Goal: Transaction & Acquisition: Purchase product/service

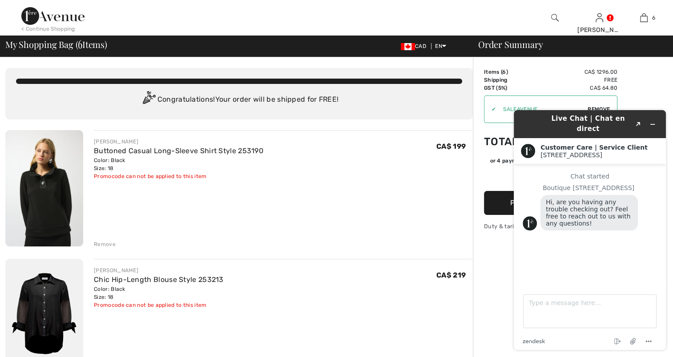
click at [651, 121] on icon "Minimize widget" at bounding box center [652, 124] width 6 height 6
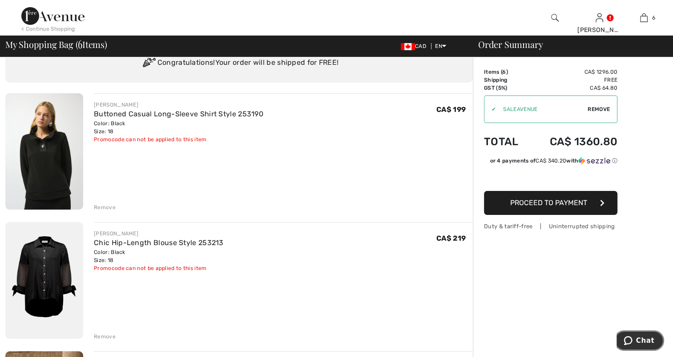
scroll to position [89, 0]
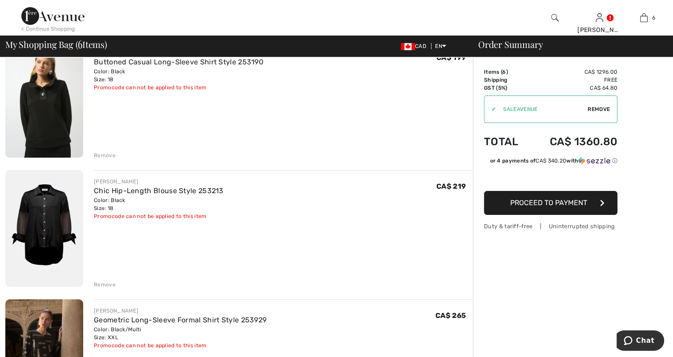
click at [102, 154] on div "Remove" at bounding box center [105, 156] width 22 height 8
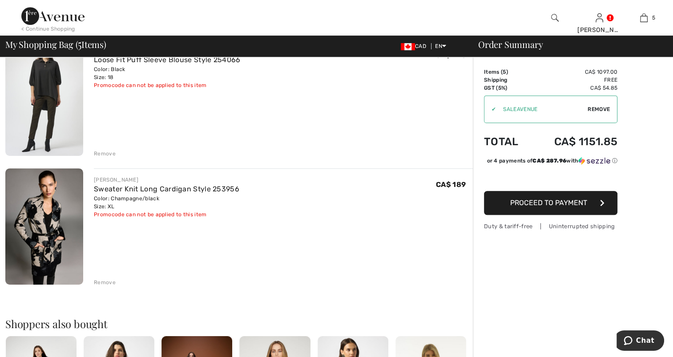
scroll to position [522, 0]
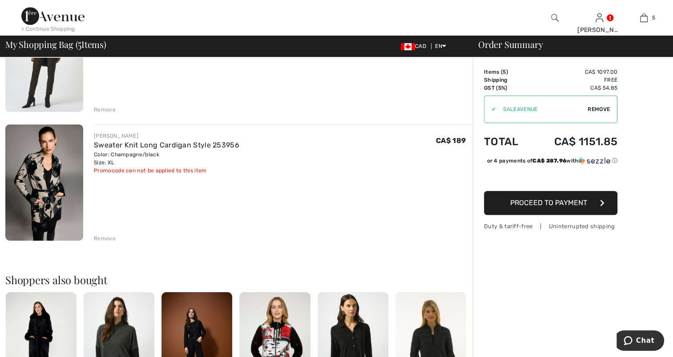
click at [103, 237] on div "Remove" at bounding box center [105, 239] width 22 height 8
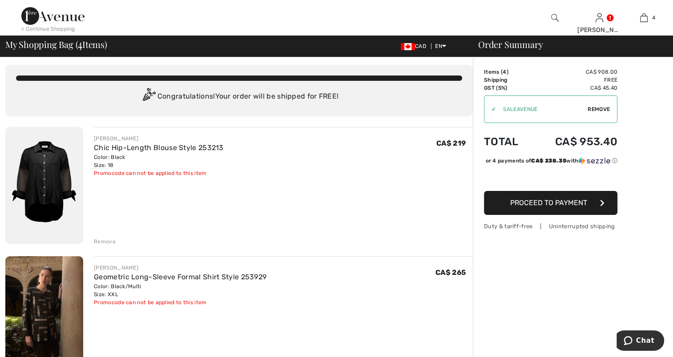
scroll to position [0, 0]
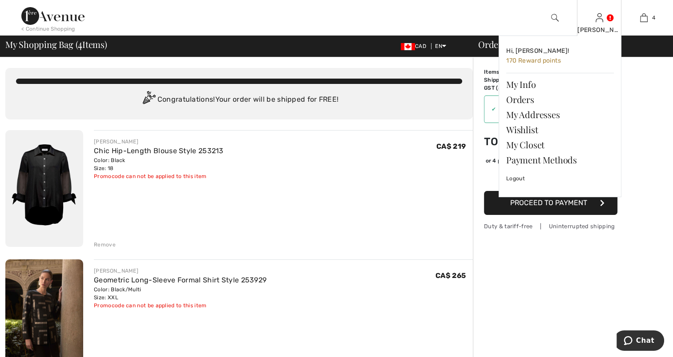
click at [601, 23] on div "Michelle Hi, Michelle! 170 Reward points My Info Orders My Addresses Wishlist M…" at bounding box center [599, 18] width 44 height 36
drag, startPoint x: 601, startPoint y: 23, endPoint x: 601, endPoint y: 30, distance: 7.1
click at [601, 30] on div "[PERSON_NAME]" at bounding box center [599, 29] width 44 height 9
click at [523, 82] on link "My Info" at bounding box center [560, 84] width 108 height 15
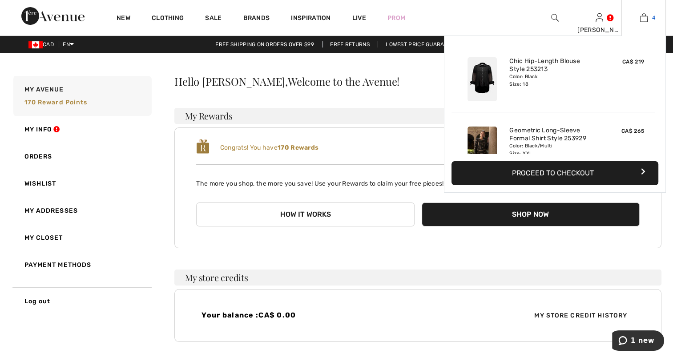
click at [645, 20] on img at bounding box center [644, 17] width 8 height 11
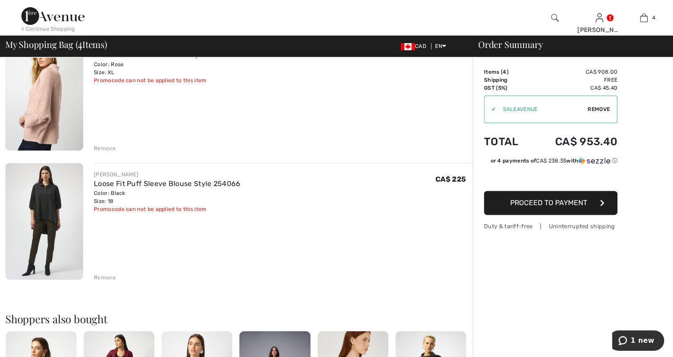
scroll to position [356, 0]
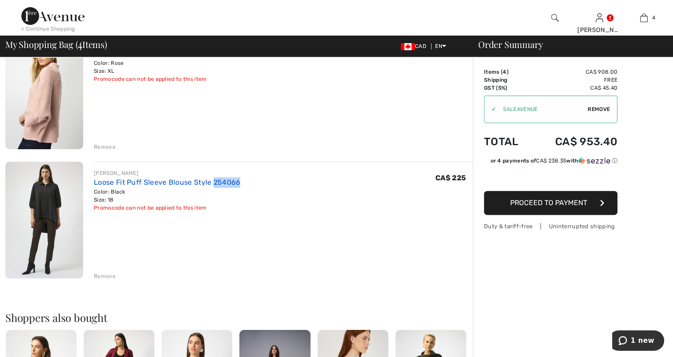
drag, startPoint x: 237, startPoint y: 181, endPoint x: 213, endPoint y: 183, distance: 23.6
click at [213, 183] on div "JOSEPH RIBKOFF Loose Fit Puff Sleeve Blouse Style 254066 Color: Black Size: 18 …" at bounding box center [283, 190] width 379 height 43
copy link "254066"
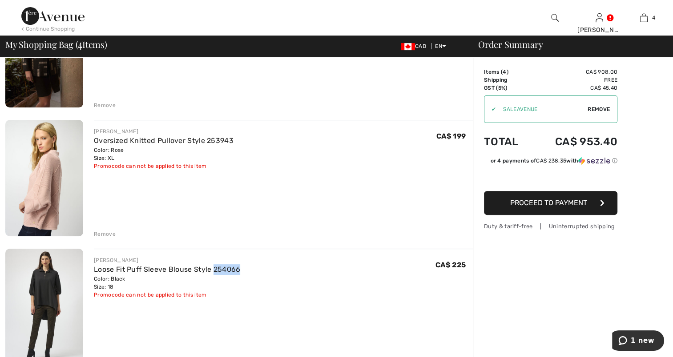
scroll to position [267, 0]
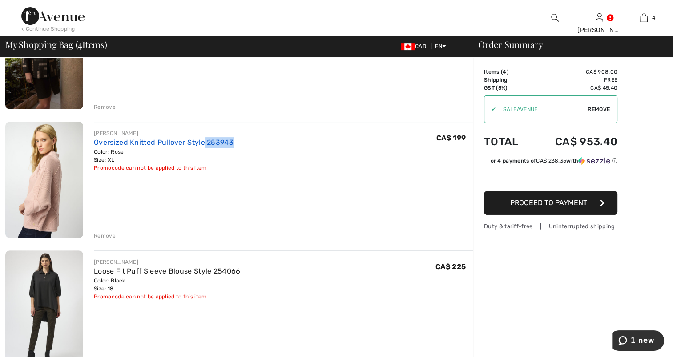
drag, startPoint x: 233, startPoint y: 140, endPoint x: 204, endPoint y: 142, distance: 29.0
click at [204, 142] on div "JOSEPH RIBKOFF Oversized Knitted Pullover Style 253943 Color: Rose Size: XL Fin…" at bounding box center [283, 150] width 379 height 43
copy link "253943"
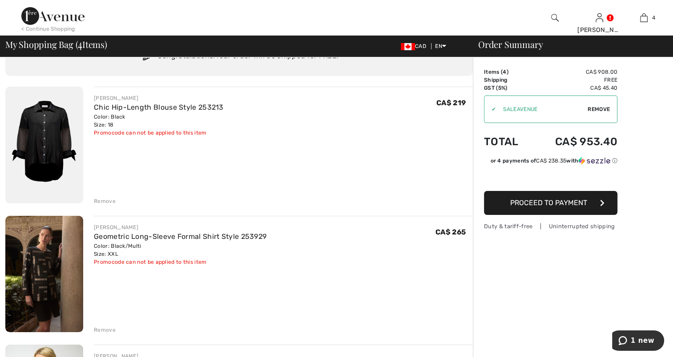
scroll to position [0, 0]
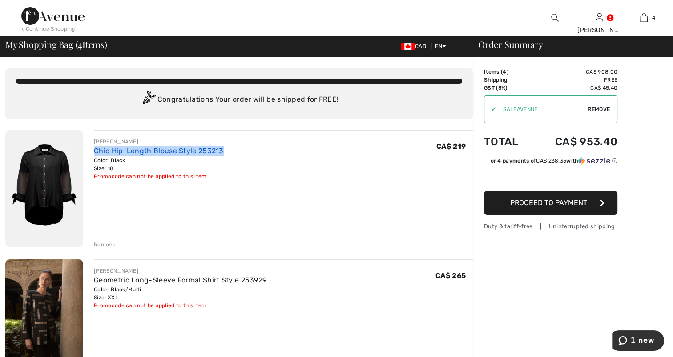
drag, startPoint x: 224, startPoint y: 151, endPoint x: 94, endPoint y: 154, distance: 130.7
click at [94, 154] on div "JOSEPH RIBKOFF Chic Hip-Length Blouse Style 253213 Color: Black Size: 18 Final …" at bounding box center [283, 159] width 379 height 43
copy link "Chic Hip-Length Blouse Style 253213"
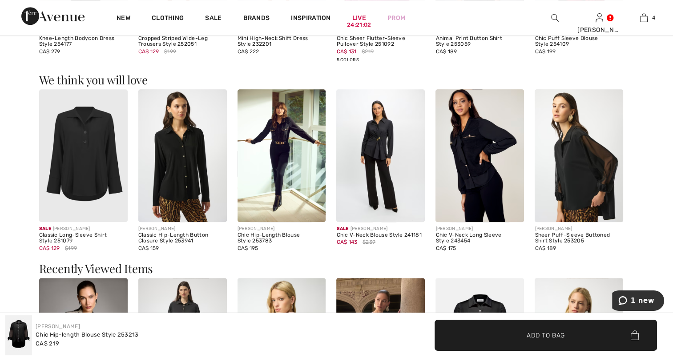
scroll to position [756, 0]
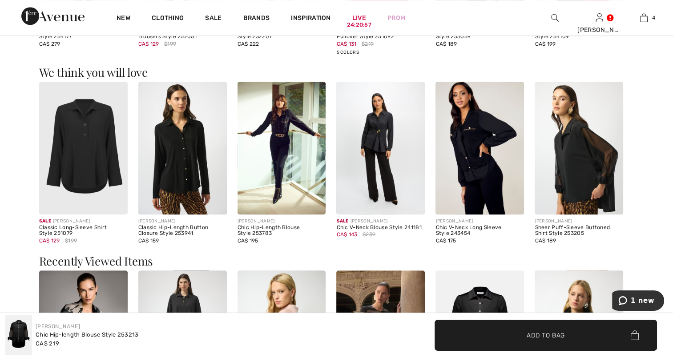
click at [82, 176] on img at bounding box center [83, 148] width 88 height 132
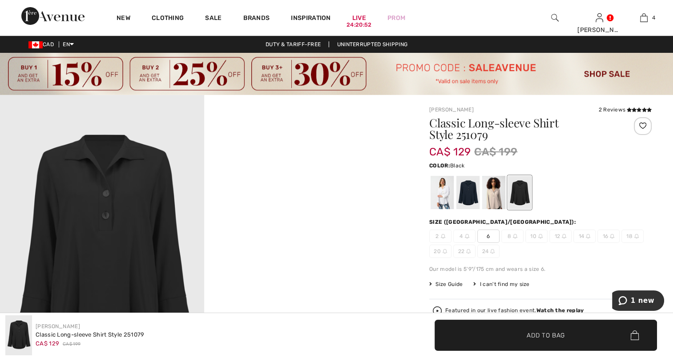
scroll to position [44, 0]
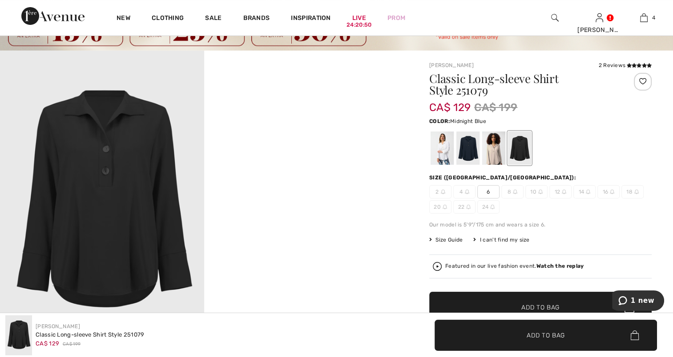
click at [462, 153] on div at bounding box center [467, 148] width 23 height 33
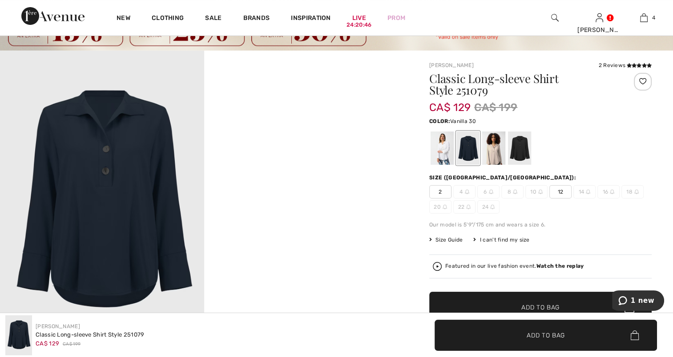
click at [443, 155] on div at bounding box center [441, 148] width 23 height 33
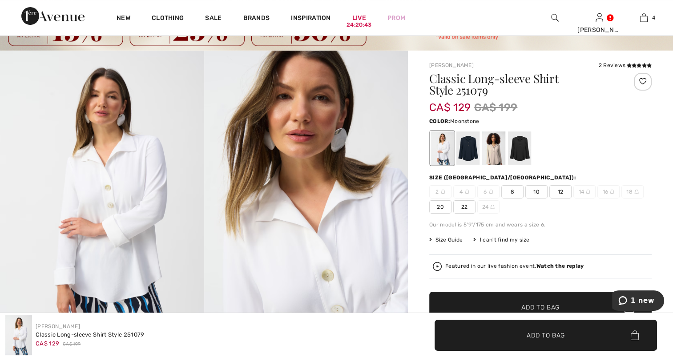
click at [491, 151] on div at bounding box center [493, 148] width 23 height 33
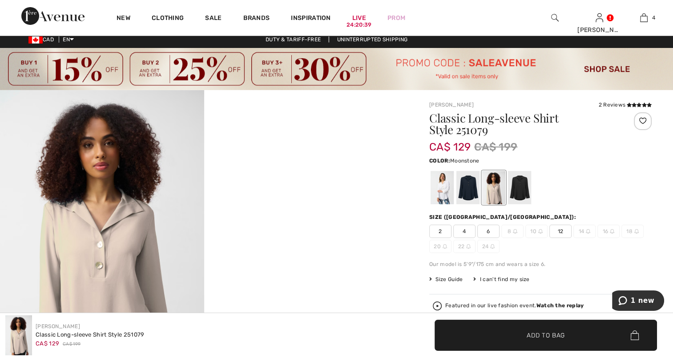
scroll to position [0, 0]
